Goal: Information Seeking & Learning: Find specific fact

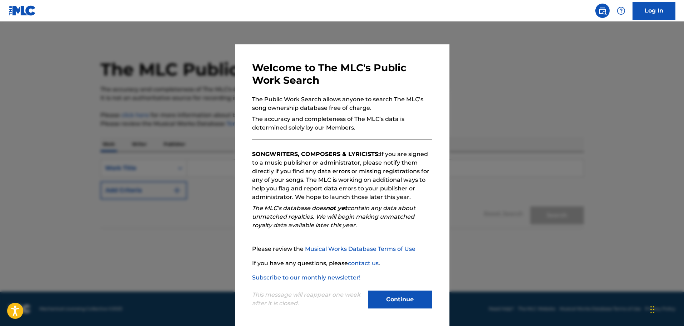
click at [390, 299] on button "Continue" at bounding box center [400, 299] width 64 height 18
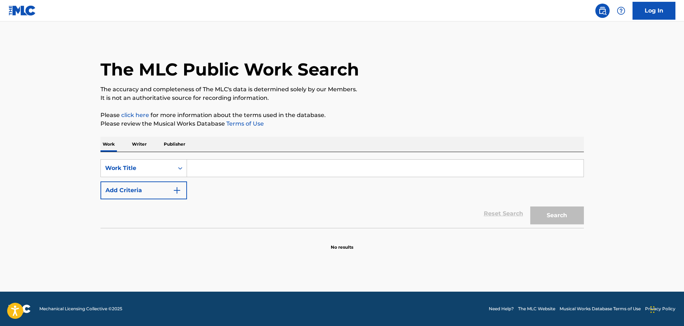
click at [213, 173] on input "Search Form" at bounding box center [385, 167] width 397 height 17
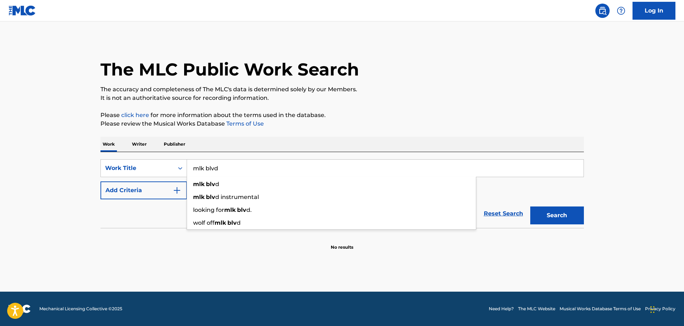
click at [530, 206] on button "Search" at bounding box center [557, 215] width 54 height 18
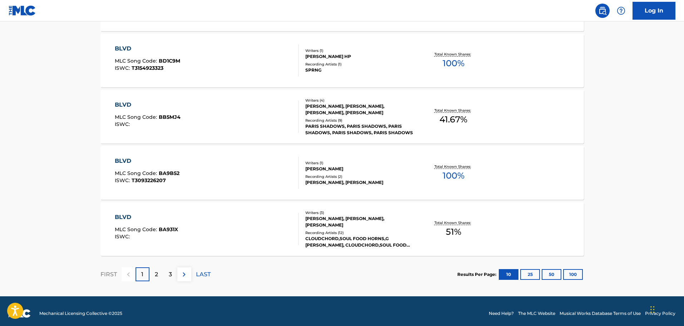
scroll to position [550, 0]
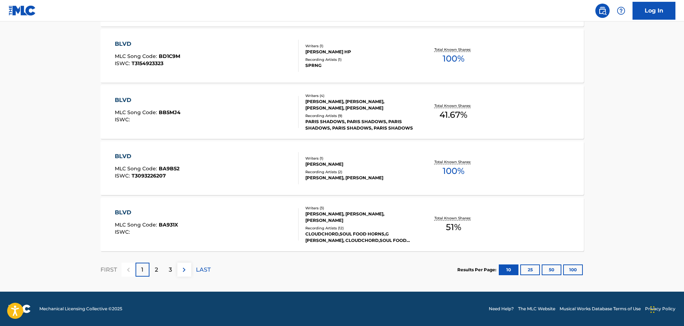
click at [158, 270] on div "2" at bounding box center [156, 269] width 14 height 14
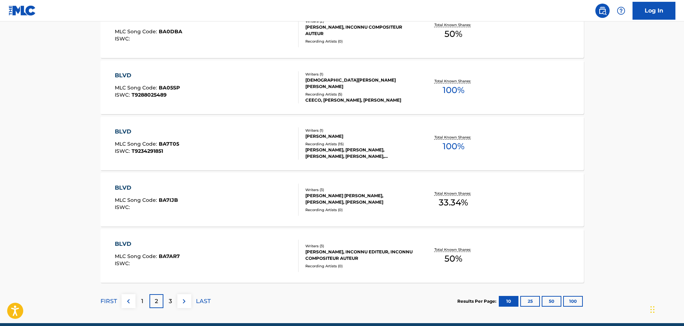
scroll to position [536, 0]
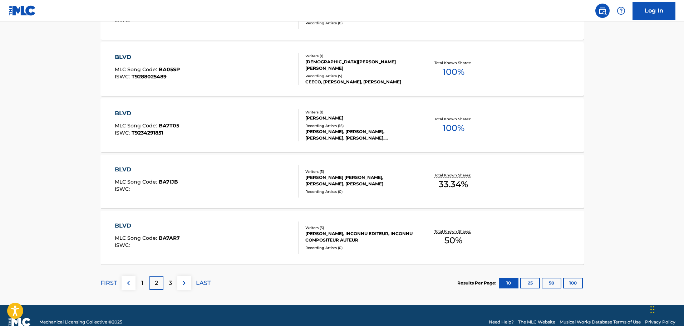
click at [171, 284] on p "3" at bounding box center [170, 283] width 3 height 9
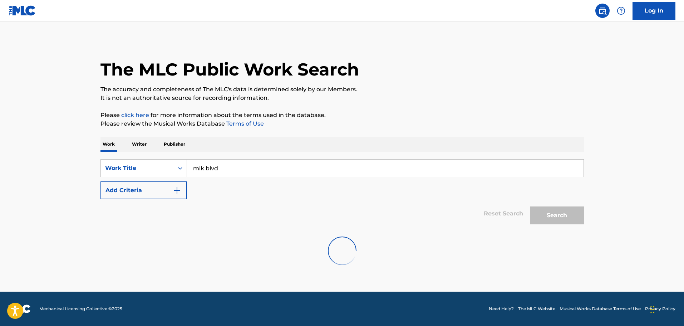
scroll to position [0, 0]
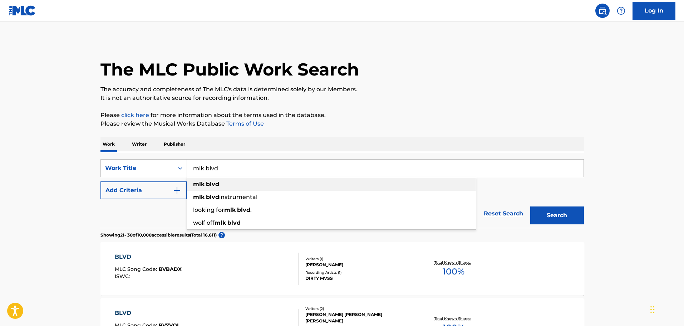
drag, startPoint x: 223, startPoint y: 174, endPoint x: 206, endPoint y: 181, distance: 18.3
click at [204, 177] on div "mlk blvd mlk blvd mlk blvd instrumental looking for mlk blvd . wolf off mlk blvd" at bounding box center [385, 167] width 397 height 17
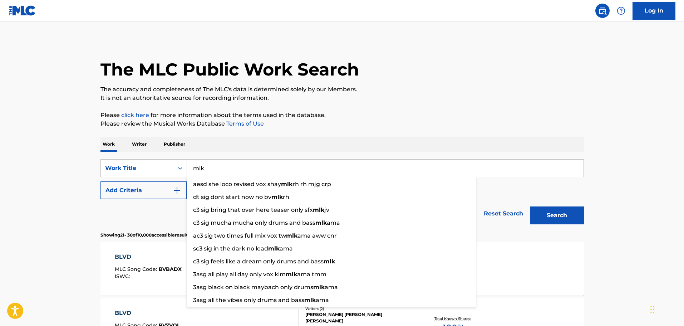
type input "mlk"
click at [439, 124] on p "Please review the Musical Works Database Terms of Use" at bounding box center [341, 123] width 483 height 9
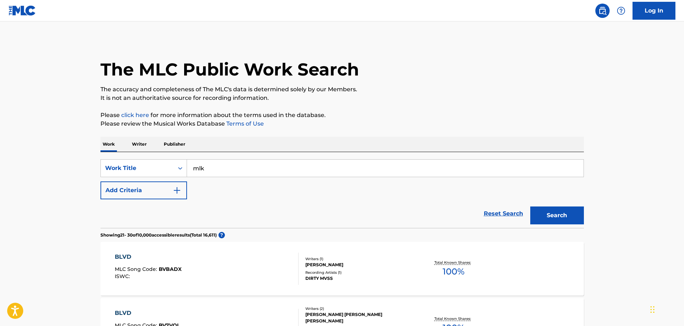
click at [166, 192] on button "Add Criteria" at bounding box center [143, 190] width 87 height 18
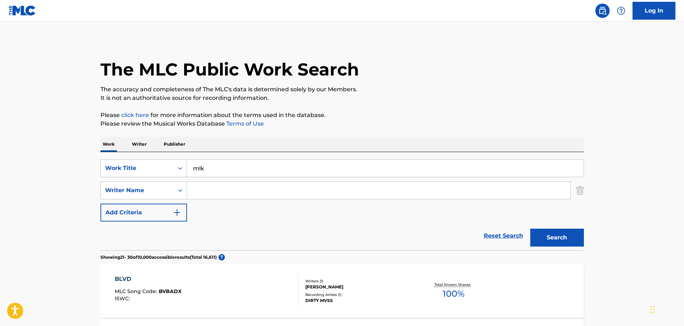
drag, startPoint x: 230, startPoint y: 194, endPoint x: 235, endPoint y: 190, distance: 6.3
click at [230, 194] on input "Search Form" at bounding box center [378, 190] width 383 height 17
click at [550, 237] on button "Search" at bounding box center [557, 237] width 54 height 18
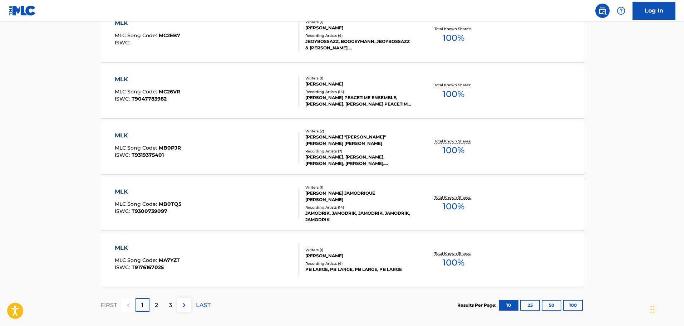
scroll to position [572, 0]
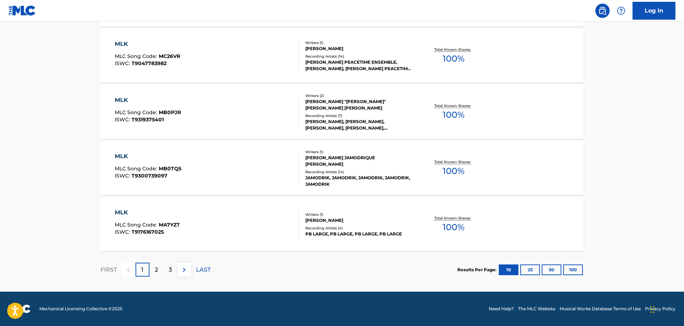
click at [155, 273] on p "2" at bounding box center [156, 269] width 3 height 9
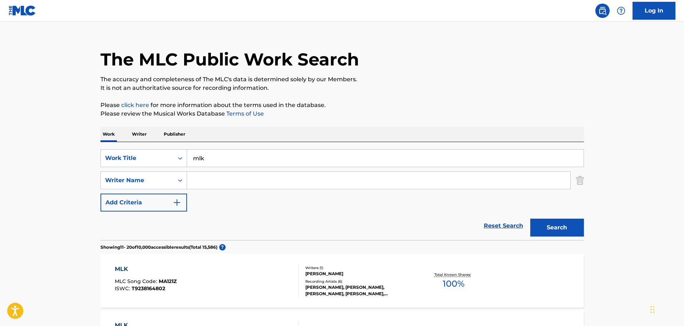
scroll to position [0, 0]
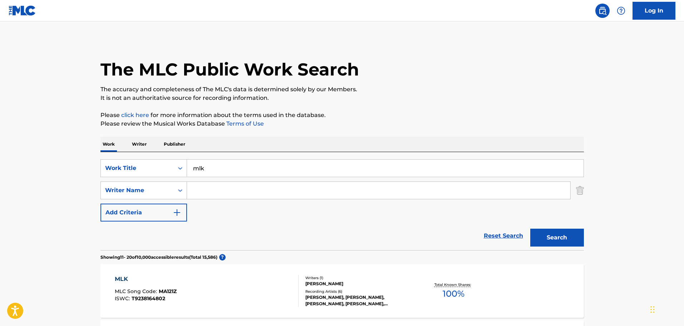
click at [201, 194] on input "Search Form" at bounding box center [378, 190] width 383 height 17
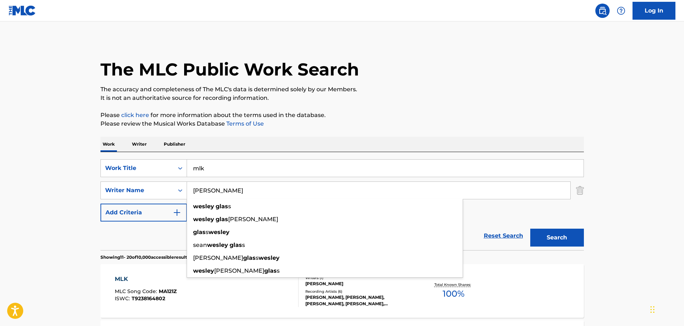
type input "[PERSON_NAME]"
click at [530, 228] on button "Search" at bounding box center [557, 237] width 54 height 18
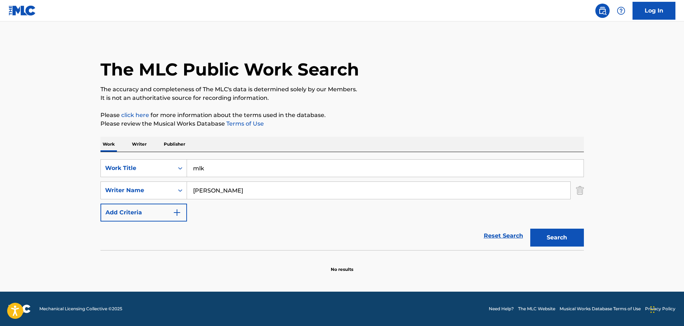
drag, startPoint x: 237, startPoint y: 192, endPoint x: 187, endPoint y: 198, distance: 50.1
click at [187, 198] on input "[PERSON_NAME]" at bounding box center [378, 190] width 383 height 17
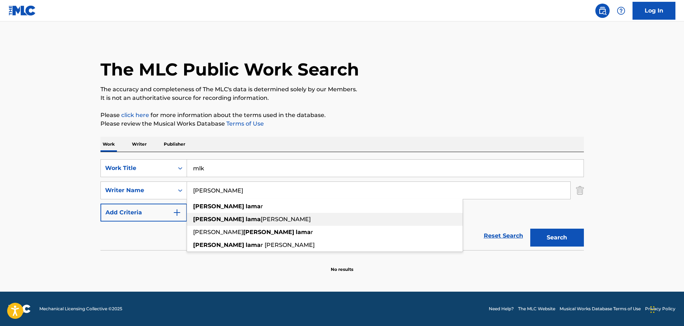
click at [261, 216] on span "[PERSON_NAME]" at bounding box center [286, 219] width 50 height 7
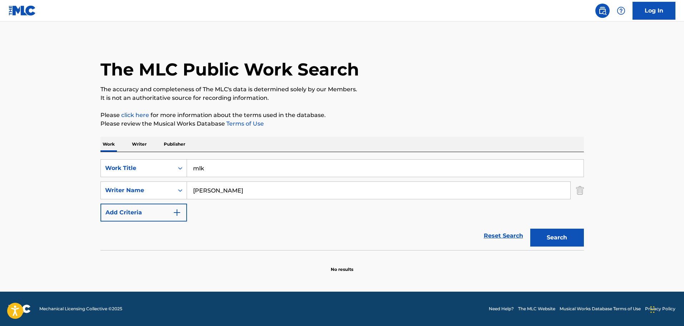
click at [548, 240] on button "Search" at bounding box center [557, 237] width 54 height 18
click at [249, 167] on input "mlk" at bounding box center [385, 167] width 397 height 17
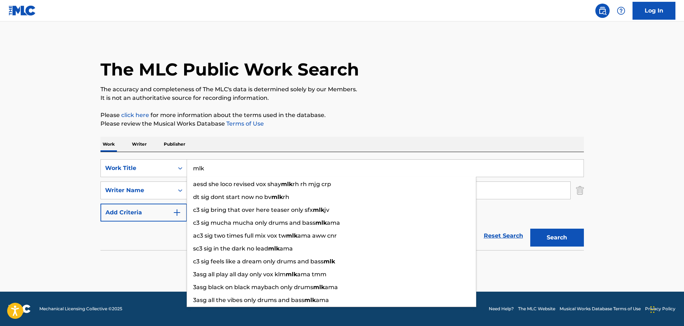
click at [353, 136] on div "The MLC Public Work Search The accuracy and completeness of The MLC's data is d…" at bounding box center [342, 155] width 501 height 233
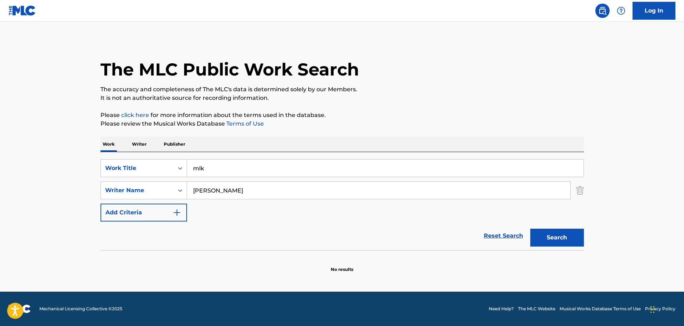
click at [231, 193] on input "[PERSON_NAME]" at bounding box center [378, 190] width 383 height 17
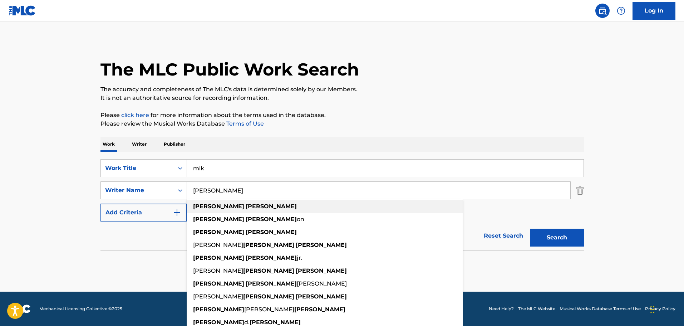
click at [240, 207] on div "[PERSON_NAME]" at bounding box center [325, 206] width 276 height 13
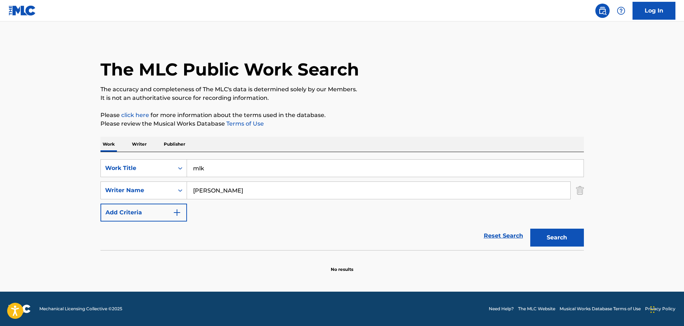
click at [552, 244] on button "Search" at bounding box center [557, 237] width 54 height 18
click at [267, 193] on input "[PERSON_NAME]" at bounding box center [378, 190] width 383 height 17
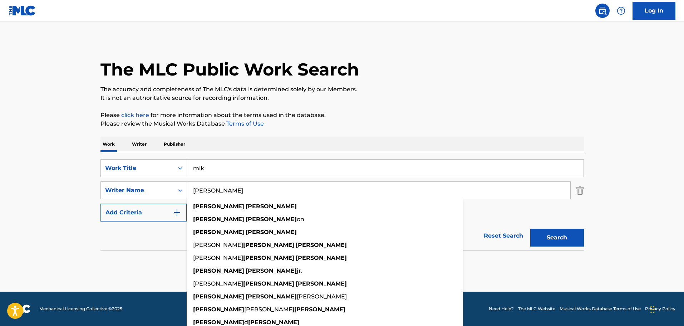
click at [215, 192] on input "[PERSON_NAME]" at bounding box center [378, 190] width 383 height 17
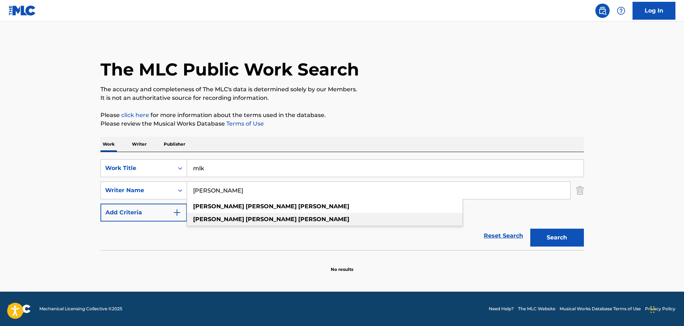
click at [325, 220] on div "[PERSON_NAME] [PERSON_NAME]" at bounding box center [325, 219] width 276 height 13
type input "[PERSON_NAME] [PERSON_NAME]"
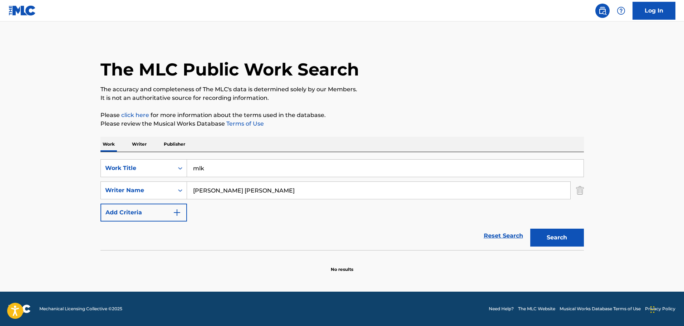
click at [563, 233] on button "Search" at bounding box center [557, 237] width 54 height 18
click at [295, 206] on div "SearchWithCriteriaa85e67dc-d46f-4eb2-94a7-354d102695b0 Work Title mlk SearchWit…" at bounding box center [341, 190] width 483 height 62
click at [286, 191] on input "[PERSON_NAME] [PERSON_NAME]" at bounding box center [378, 190] width 383 height 17
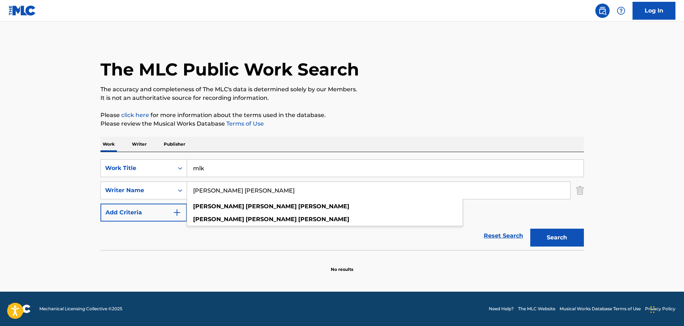
click at [299, 148] on div "Work Writer Publisher" at bounding box center [341, 144] width 483 height 15
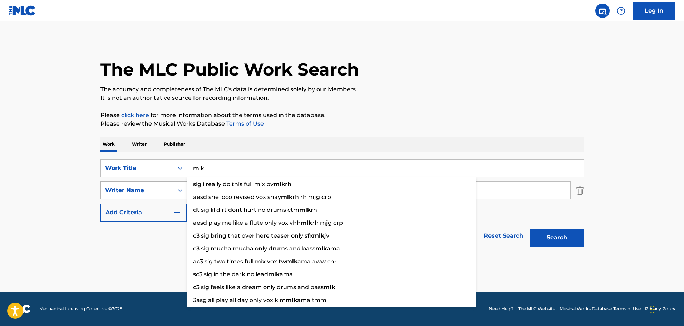
drag, startPoint x: 282, startPoint y: 161, endPoint x: 120, endPoint y: 188, distance: 164.2
click at [120, 188] on div "SearchWithCriteriaa85e67dc-d46f-4eb2-94a7-354d102695b0 Work Title mlk sig i rea…" at bounding box center [341, 190] width 483 height 62
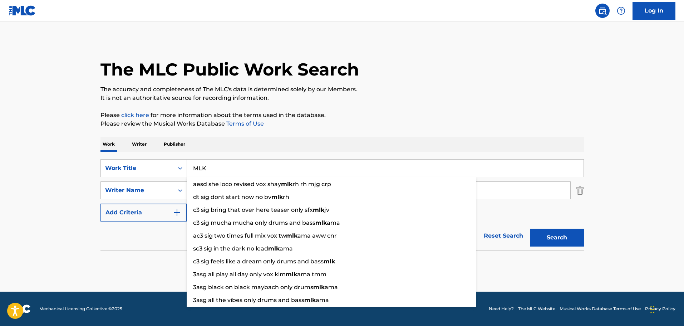
type input "MLK"
click at [412, 109] on div "The MLC Public Work Search The accuracy and completeness of The MLC's data is d…" at bounding box center [342, 155] width 501 height 233
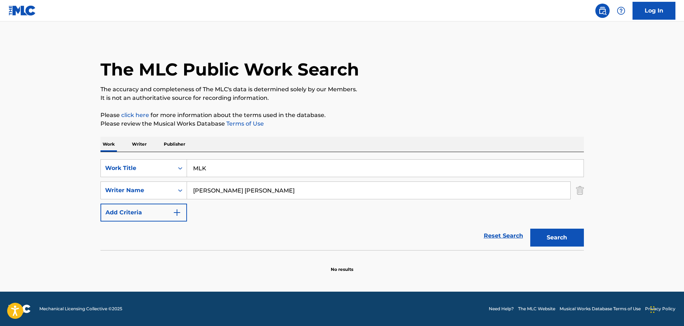
click at [552, 228] on button "Search" at bounding box center [557, 237] width 54 height 18
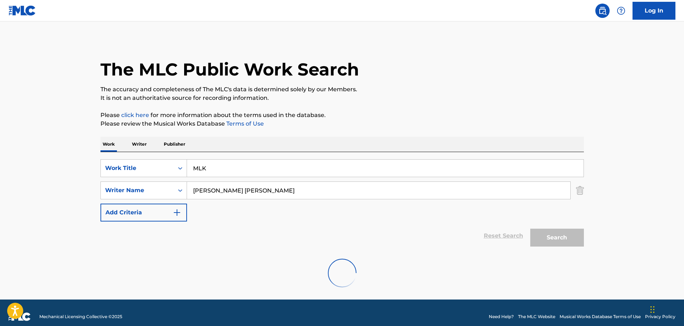
click at [552, 231] on button "Search" at bounding box center [557, 237] width 54 height 18
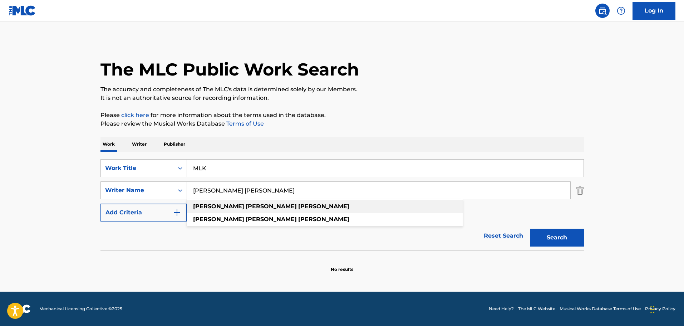
drag, startPoint x: 302, startPoint y: 198, endPoint x: 192, endPoint y: 202, distance: 110.5
click at [192, 199] on div "[PERSON_NAME] [PERSON_NAME] [PERSON_NAME] [PERSON_NAME]" at bounding box center [378, 190] width 383 height 17
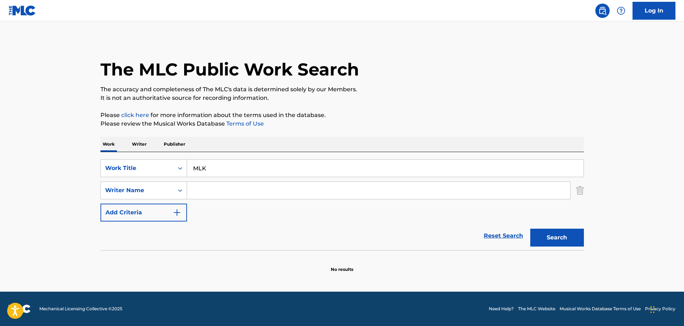
click at [542, 237] on button "Search" at bounding box center [557, 237] width 54 height 18
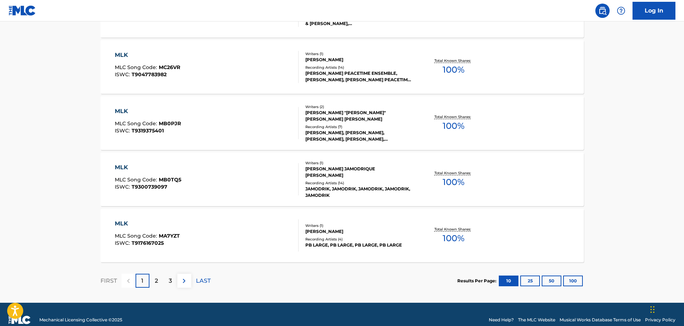
scroll to position [572, 0]
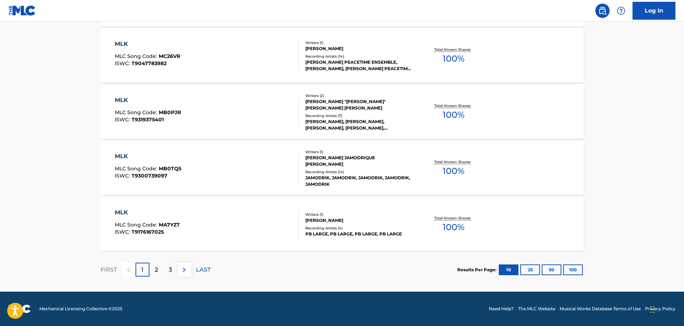
click at [157, 271] on p "2" at bounding box center [156, 269] width 3 height 9
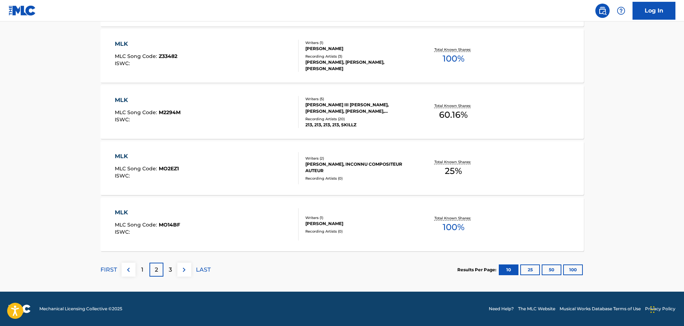
click at [170, 267] on p "3" at bounding box center [170, 269] width 3 height 9
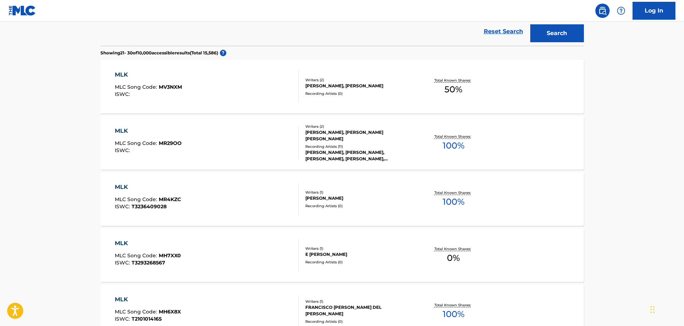
scroll to position [178, 0]
